Goal: Task Accomplishment & Management: Use online tool/utility

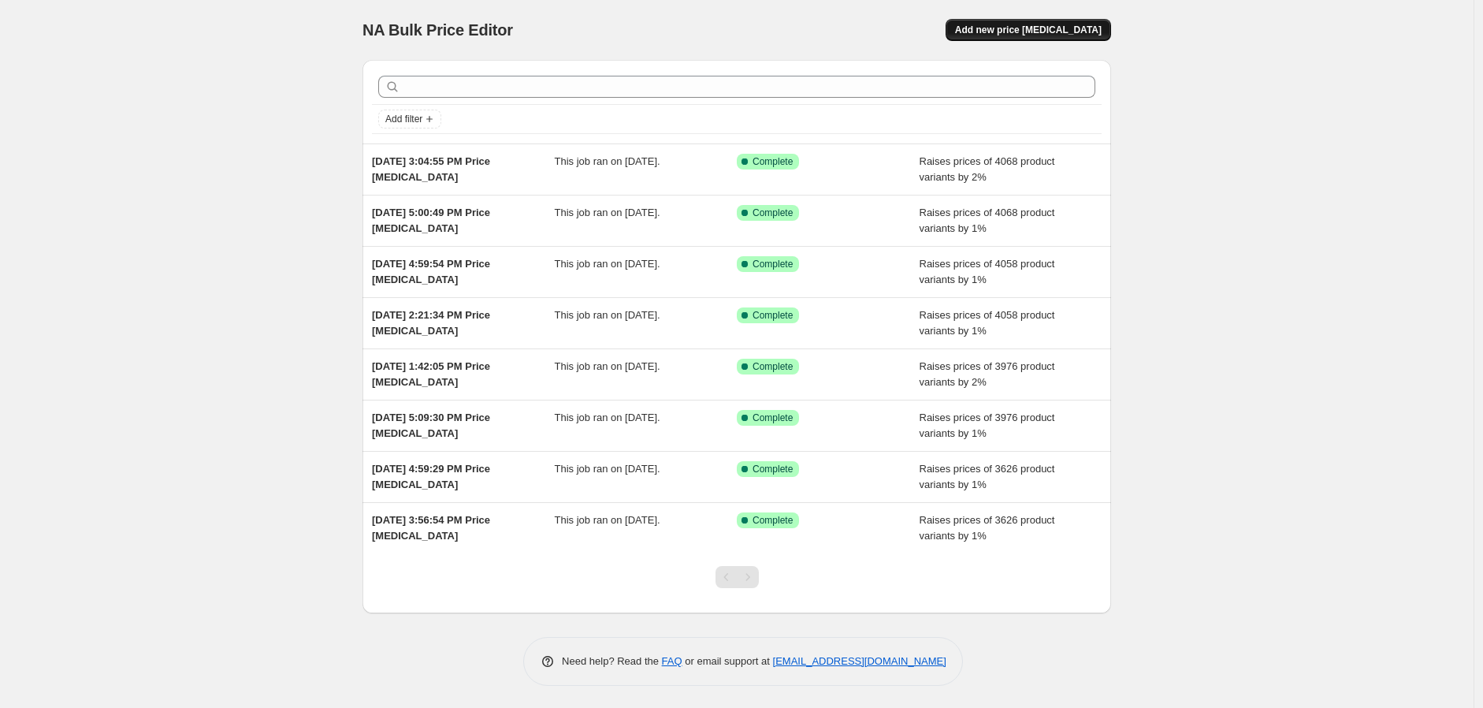
click at [1019, 31] on span "Add new price change job" at bounding box center [1028, 30] width 147 height 13
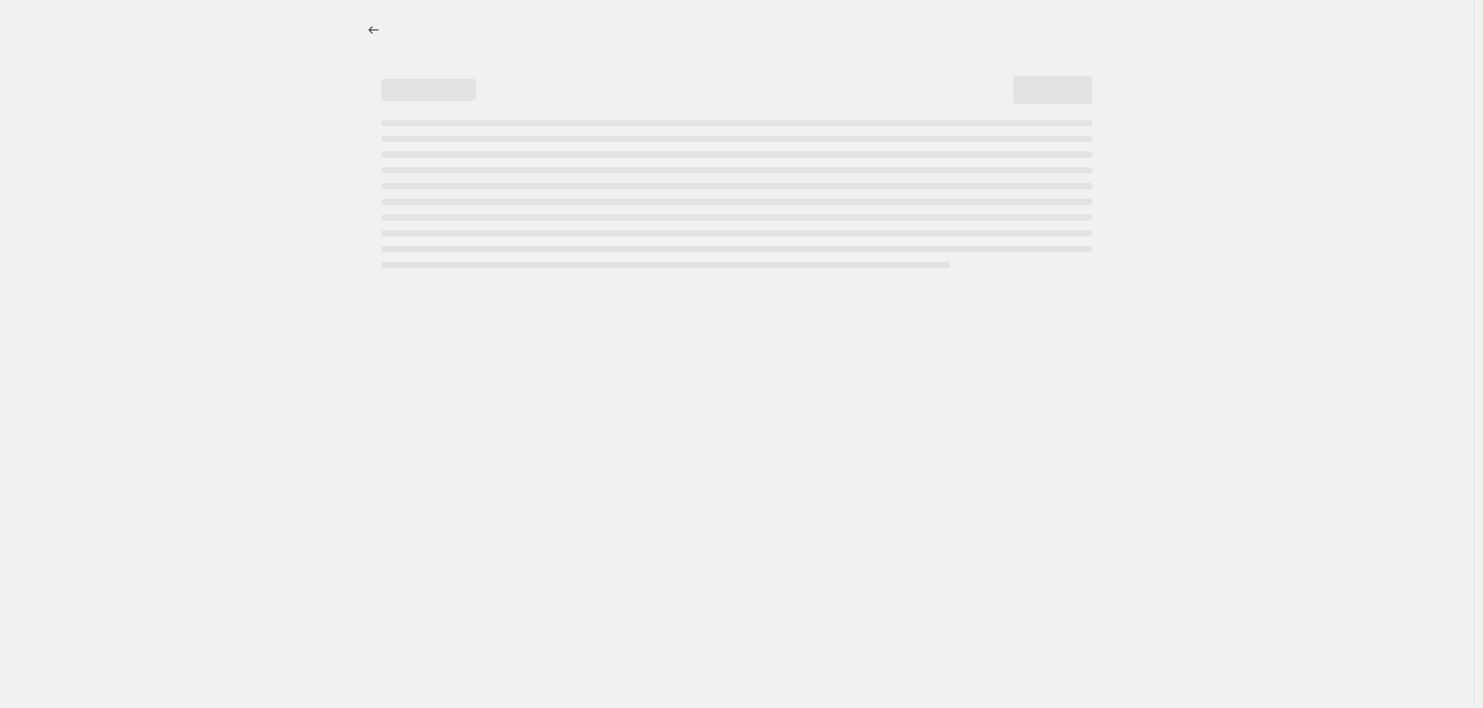
select select "percentage"
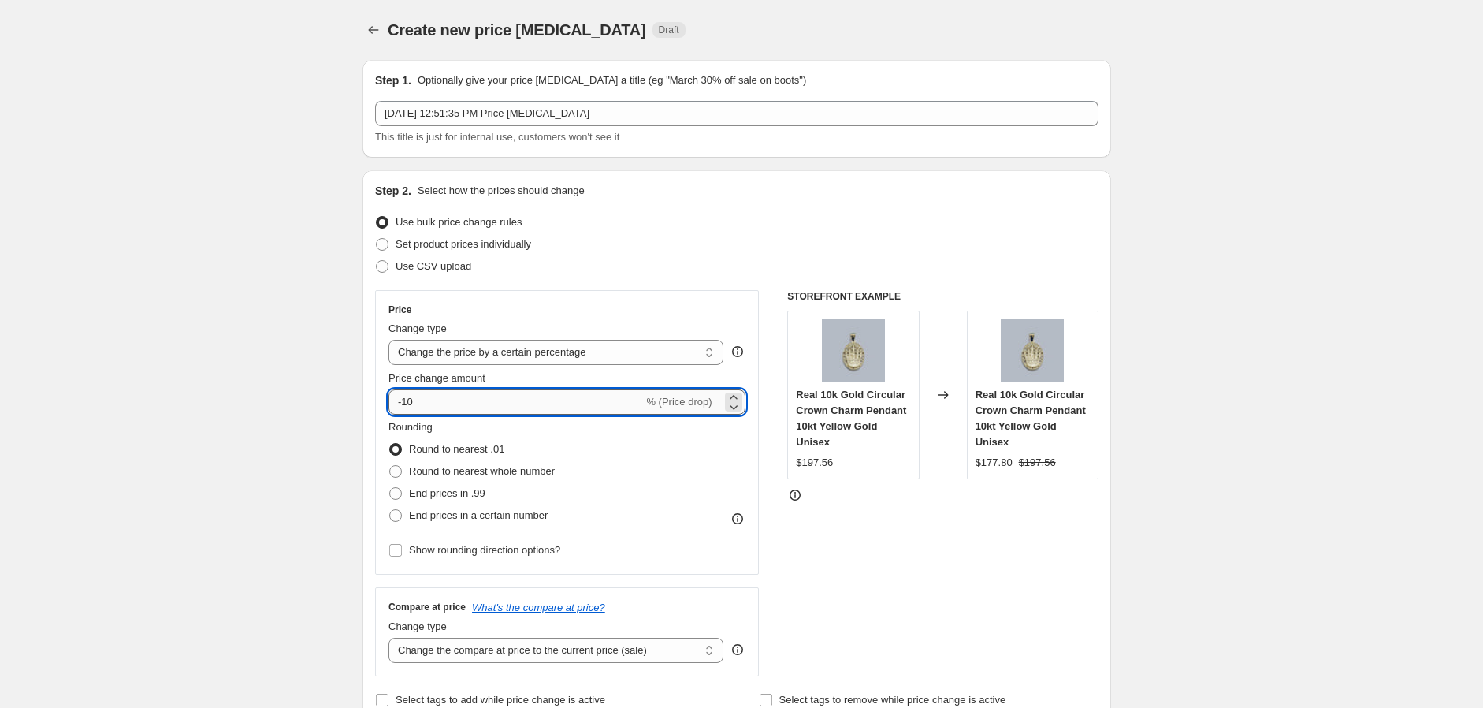
click at [427, 396] on input "-10" at bounding box center [516, 401] width 255 height 25
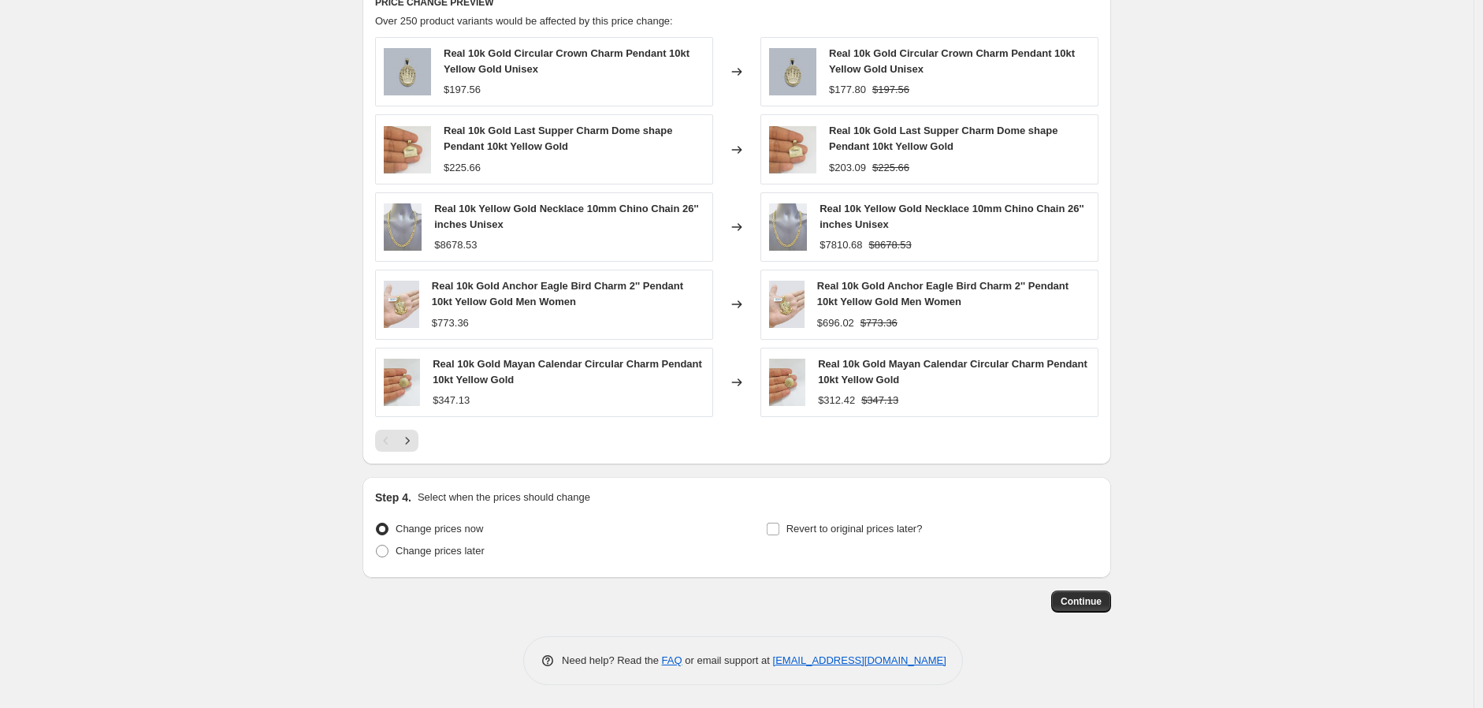
scroll to position [895, 0]
type input "2"
click at [1085, 606] on span "Continue" at bounding box center [1081, 600] width 41 height 13
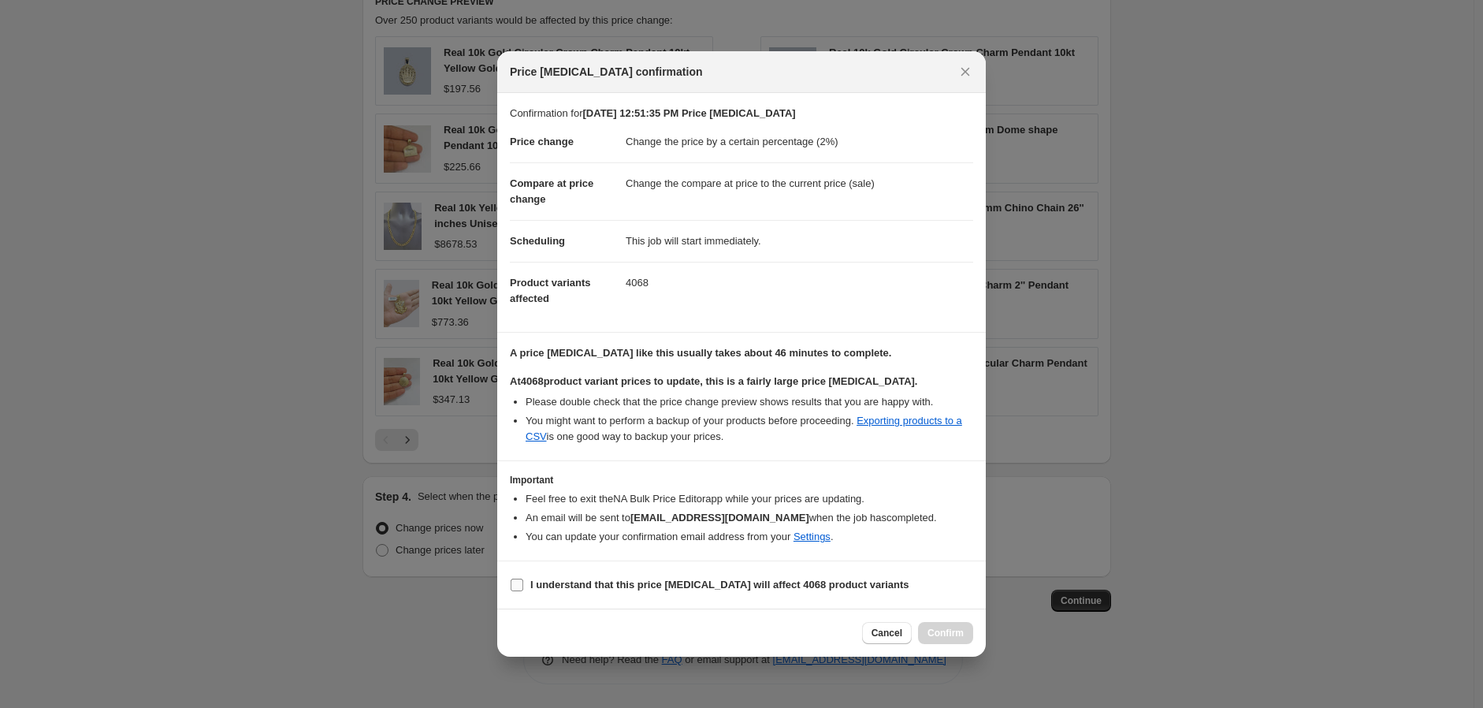
click at [521, 585] on input "I understand that this price change job will affect 4068 product variants" at bounding box center [517, 584] width 13 height 13
checkbox input "true"
click at [950, 635] on span "Confirm" at bounding box center [946, 633] width 36 height 13
